Goal: Navigation & Orientation: Find specific page/section

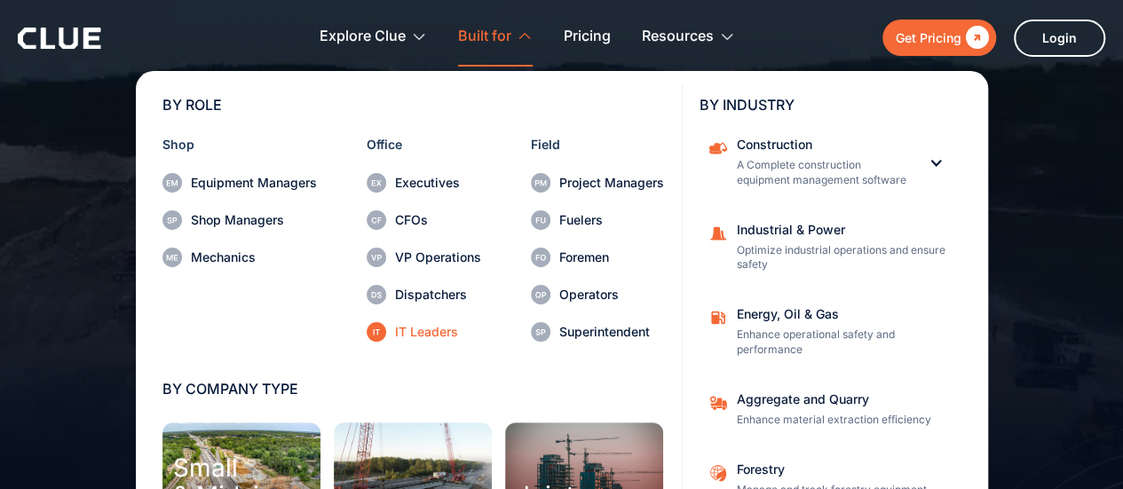
click at [422, 338] on div "IT Leaders" at bounding box center [438, 332] width 86 height 12
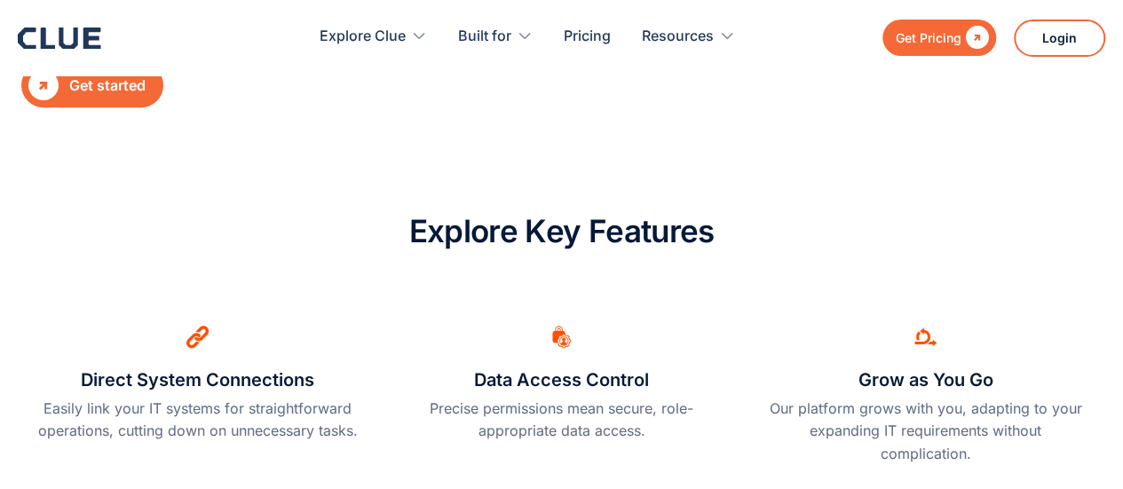
scroll to position [505, 0]
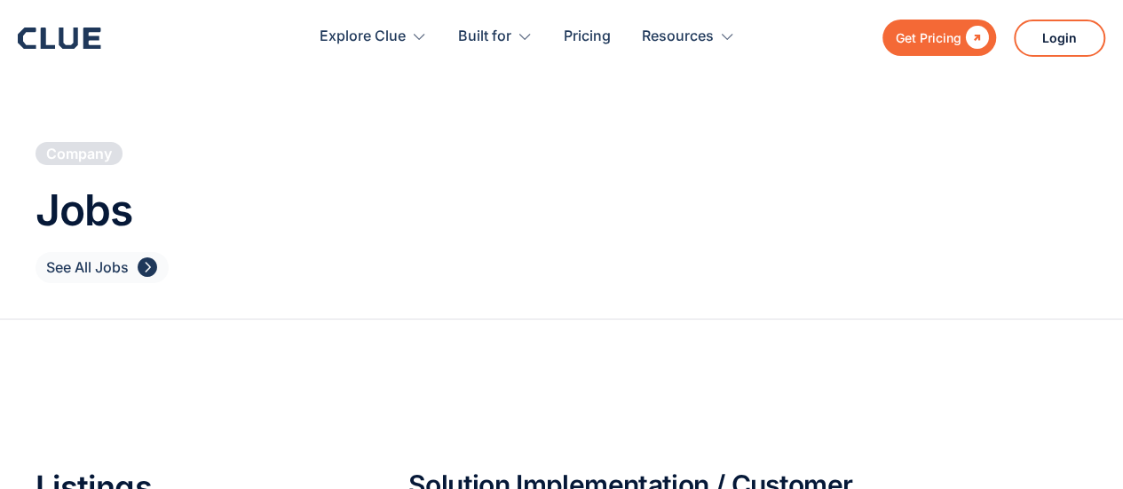
click at [66, 268] on div "See All Jobs" at bounding box center [87, 268] width 83 height 22
